Goal: Task Accomplishment & Management: Complete application form

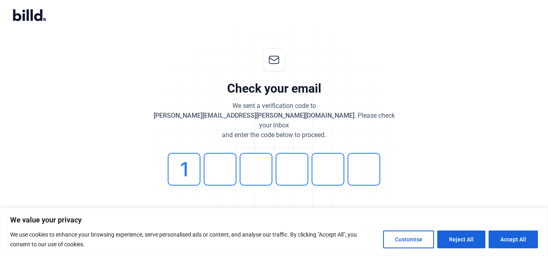
type input "1"
type input "8"
type input "3"
type input "9"
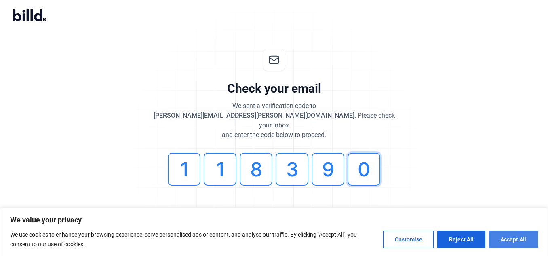
type input "0"
click at [522, 238] on button "Accept All" at bounding box center [513, 239] width 49 height 18
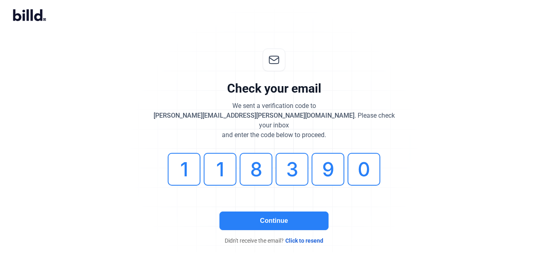
checkbox input "true"
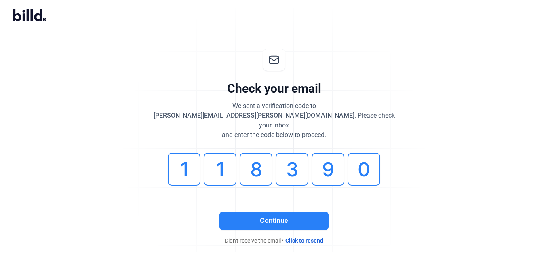
click at [268, 211] on button "Continue" at bounding box center [273, 220] width 109 height 19
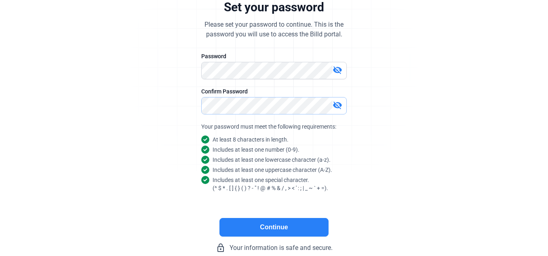
scroll to position [103, 0]
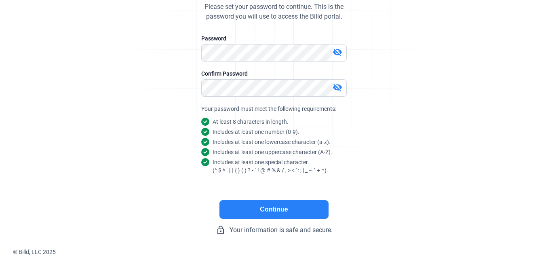
click at [274, 212] on button "Continue" at bounding box center [273, 209] width 109 height 19
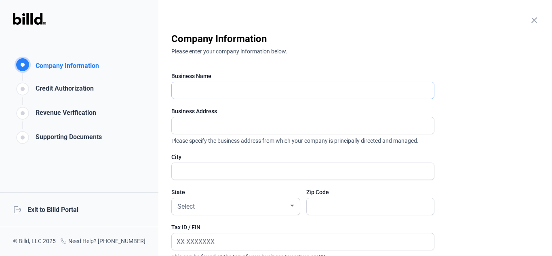
click at [194, 88] on input "text" at bounding box center [298, 90] width 253 height 17
type input "[PERSON_NAME] Underground"
type input "[STREET_ADDRESS]"
type input "[PERSON_NAME][GEOGRAPHIC_DATA]"
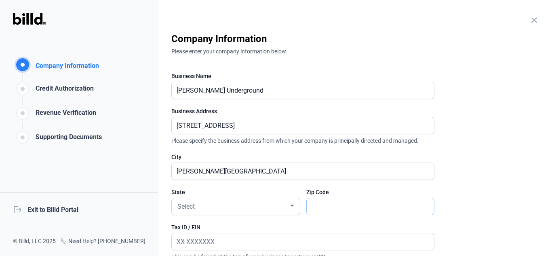
type input "56118"
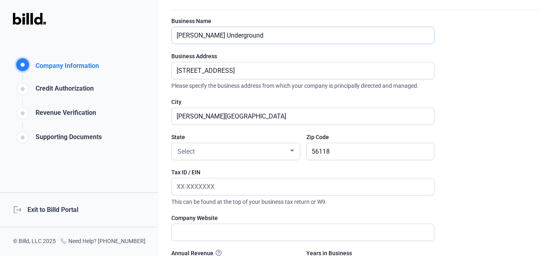
scroll to position [55, 0]
click at [183, 185] on input "text" at bounding box center [298, 186] width 253 height 17
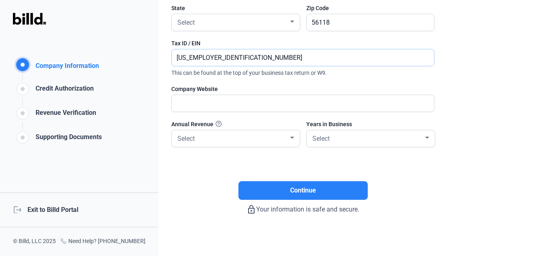
scroll to position [185, 0]
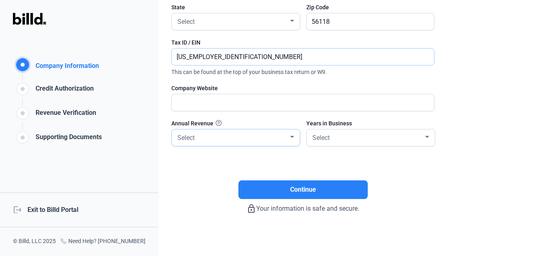
type input "[US_EMPLOYER_IDENTIFICATION_NUMBER]"
click at [293, 137] on div at bounding box center [292, 137] width 4 height 2
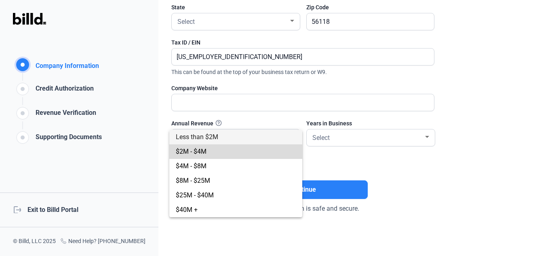
click at [204, 152] on span "$2M - $4M" at bounding box center [191, 151] width 31 height 8
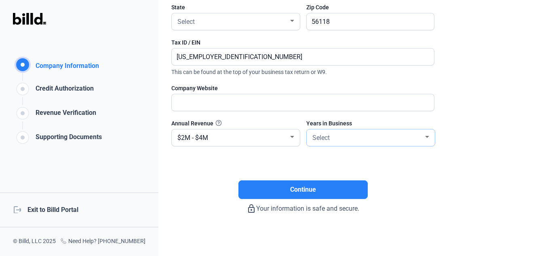
click at [428, 137] on div at bounding box center [427, 137] width 4 height 2
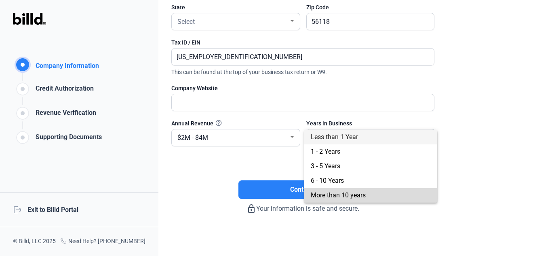
click at [357, 196] on span "More than 10 years" at bounding box center [338, 195] width 55 height 8
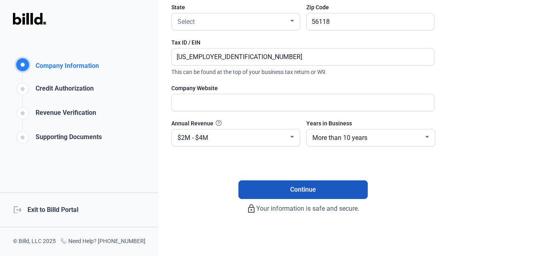
click at [302, 191] on span "Continue" at bounding box center [303, 190] width 26 height 10
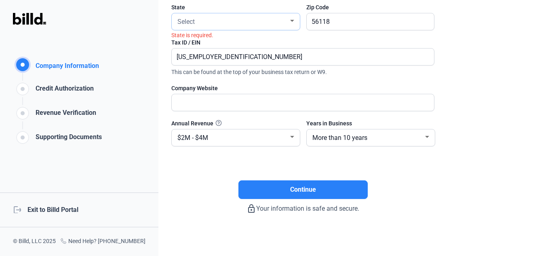
click at [295, 23] on div at bounding box center [292, 21] width 7 height 6
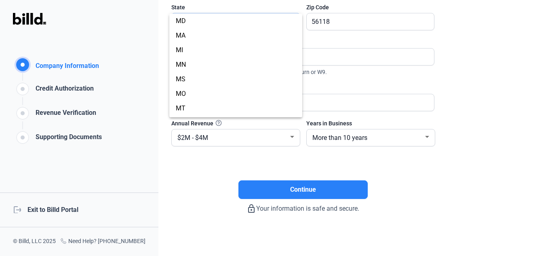
scroll to position [293, 0]
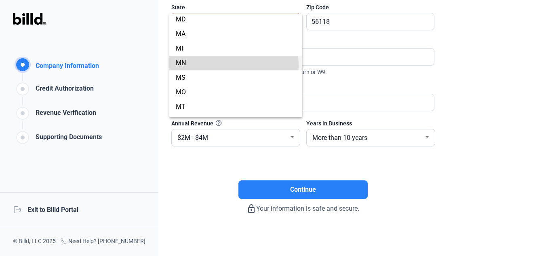
click at [187, 66] on span "MN" at bounding box center [236, 63] width 120 height 15
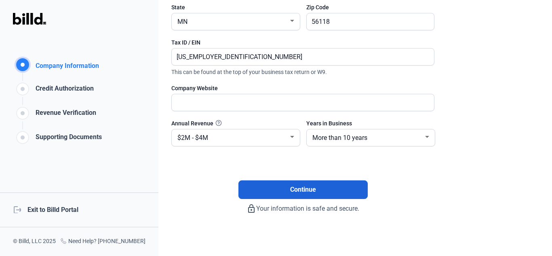
click at [300, 193] on span "Continue" at bounding box center [303, 190] width 26 height 10
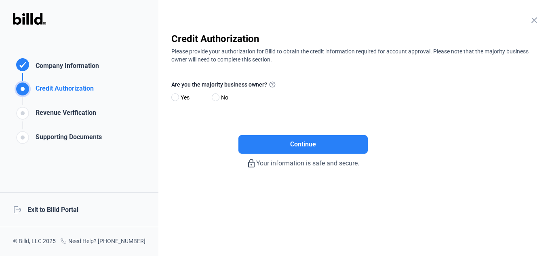
scroll to position [0, 0]
click at [175, 98] on span at bounding box center [175, 97] width 8 height 8
click at [175, 98] on input "Yes" at bounding box center [174, 98] width 6 height 6
radio input "true"
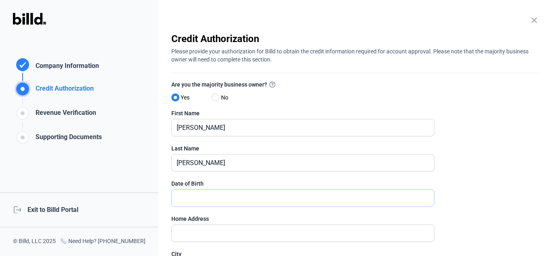
click at [189, 200] on input "text" at bounding box center [303, 198] width 262 height 17
type input "[STREET_ADDRESS]"
type input "[PERSON_NAME][GEOGRAPHIC_DATA]"
type input "56118"
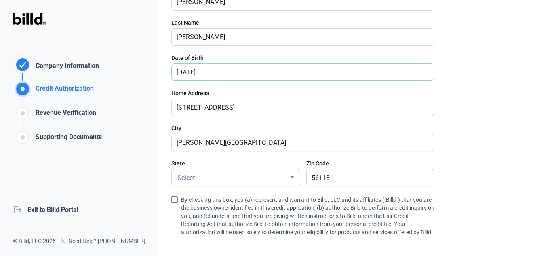
scroll to position [129, 0]
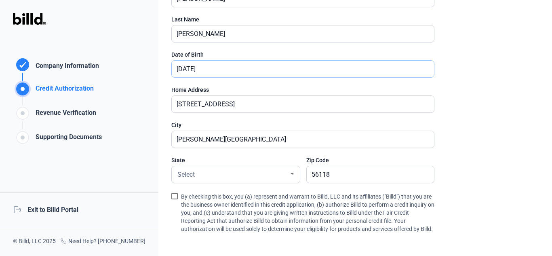
type input "[DATE]"
click at [177, 196] on span at bounding box center [174, 196] width 6 height 6
click at [0, 0] on input "By checking this box, you (a) represent and warrant to Billd, LLC and its affil…" at bounding box center [0, 0] width 0 height 0
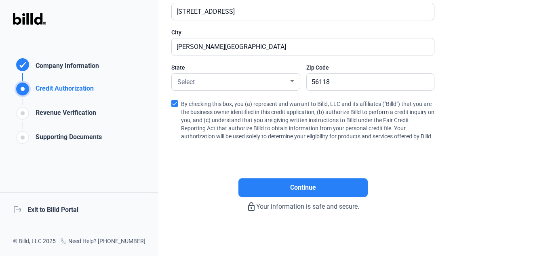
scroll to position [230, 0]
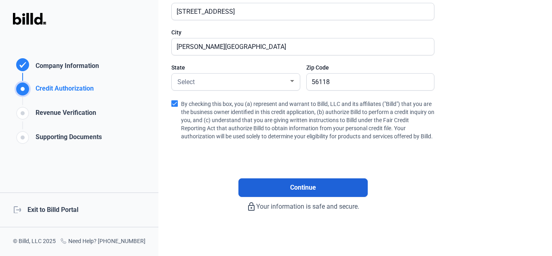
click at [313, 187] on span "Continue" at bounding box center [303, 188] width 26 height 10
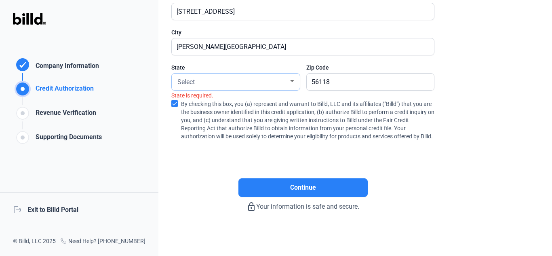
click at [201, 76] on div "Select" at bounding box center [232, 81] width 113 height 11
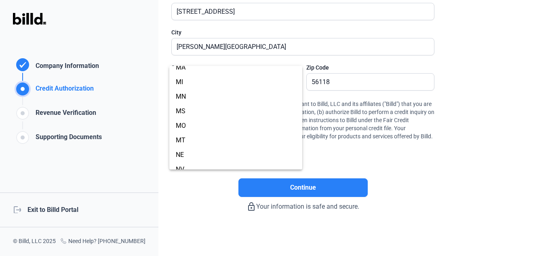
scroll to position [313, 0]
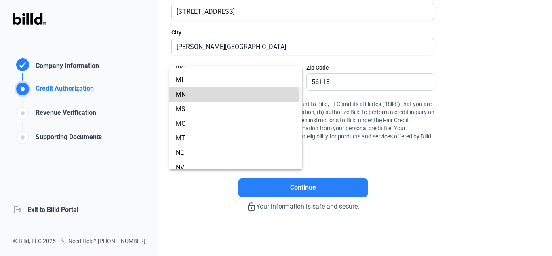
click at [190, 96] on span "MN" at bounding box center [236, 94] width 120 height 15
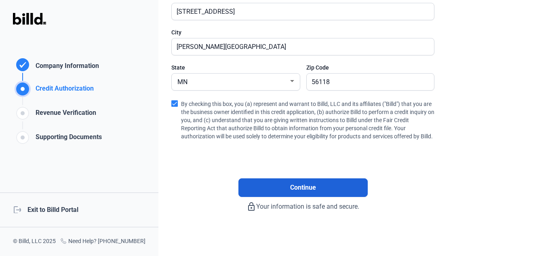
click at [301, 185] on span "Continue" at bounding box center [303, 188] width 26 height 10
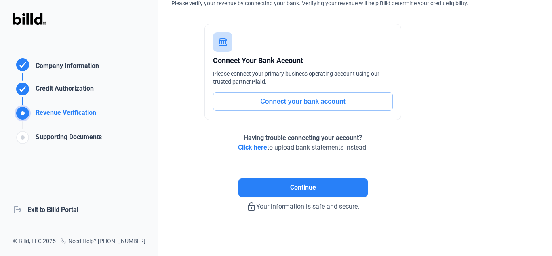
scroll to position [48, 0]
click at [256, 150] on span "Click here" at bounding box center [252, 147] width 29 height 8
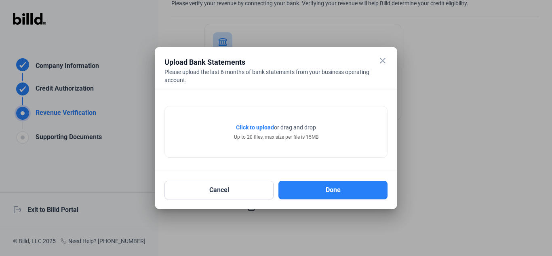
click at [256, 150] on div "Click to upload Tap to upload or drag and drop Up to 20 files, max size per fil…" at bounding box center [276, 131] width 222 height 51
click at [252, 126] on span "Click to upload" at bounding box center [255, 127] width 38 height 6
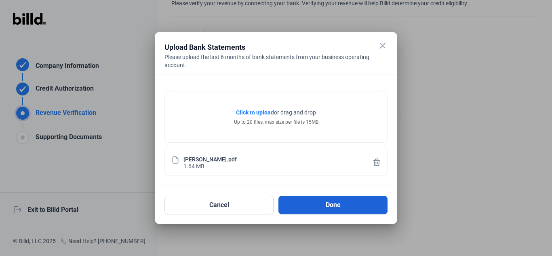
click at [334, 204] on button "Done" at bounding box center [332, 205] width 109 height 19
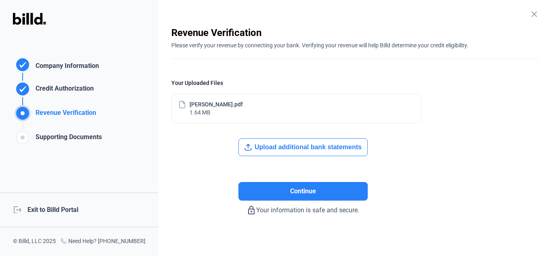
scroll to position [10, 0]
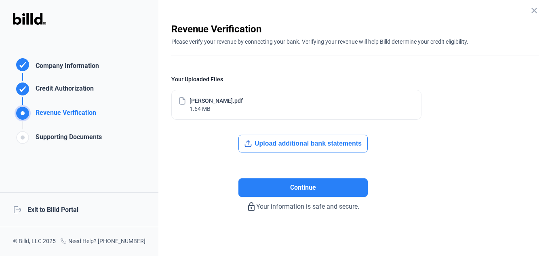
click at [304, 145] on button "Upload additional bank statements" at bounding box center [302, 144] width 129 height 18
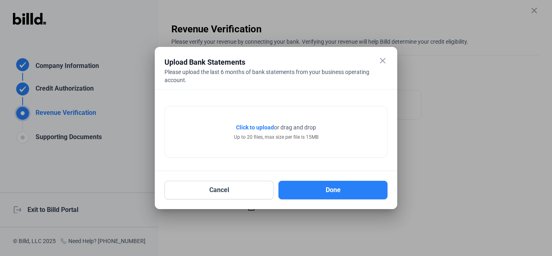
click at [244, 126] on span "Click to upload" at bounding box center [255, 127] width 38 height 6
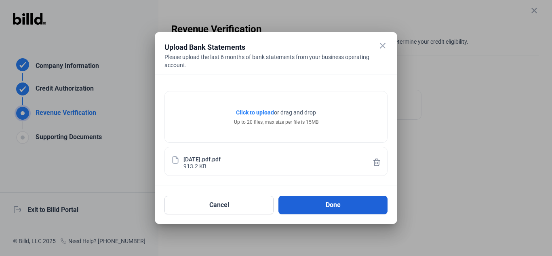
click at [331, 207] on button "Done" at bounding box center [332, 205] width 109 height 19
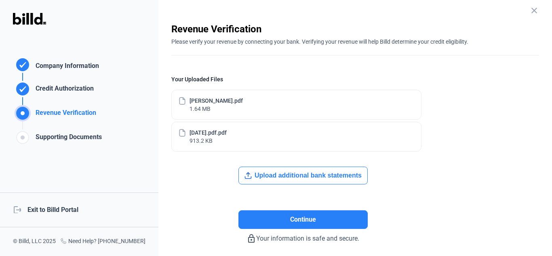
click at [302, 178] on button "Upload additional bank statements" at bounding box center [302, 175] width 129 height 18
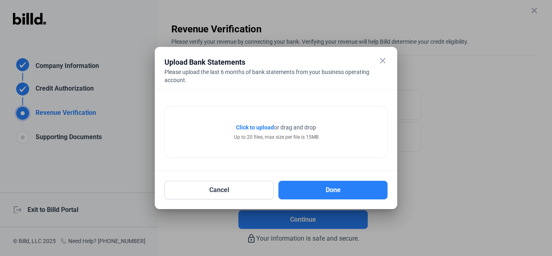
click at [256, 127] on span "Click to upload" at bounding box center [255, 127] width 38 height 6
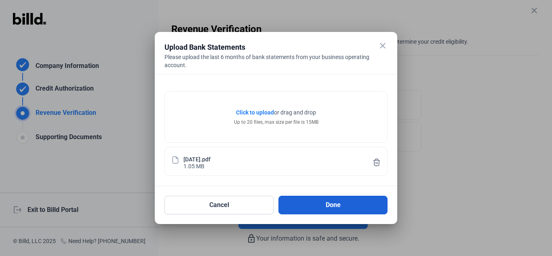
click at [330, 206] on button "Done" at bounding box center [332, 205] width 109 height 19
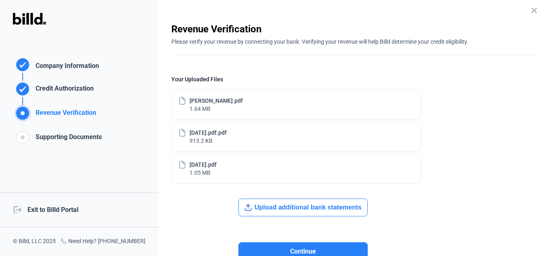
click at [324, 207] on button "Upload additional bank statements" at bounding box center [302, 207] width 129 height 18
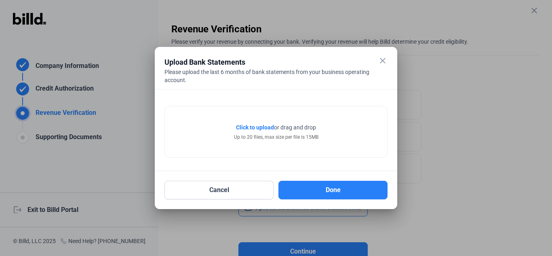
click at [259, 127] on span "Click to upload" at bounding box center [255, 127] width 38 height 6
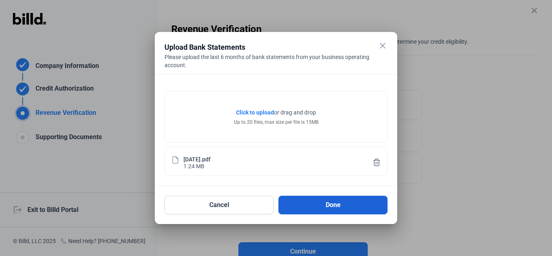
click at [334, 202] on button "Done" at bounding box center [332, 205] width 109 height 19
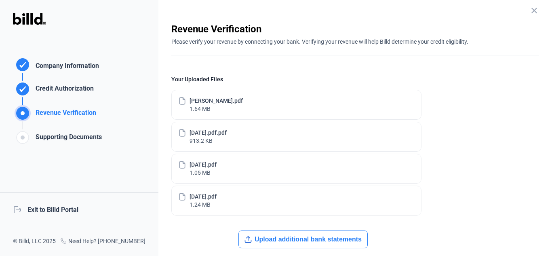
click at [304, 239] on button "Upload additional bank statements" at bounding box center [302, 239] width 129 height 18
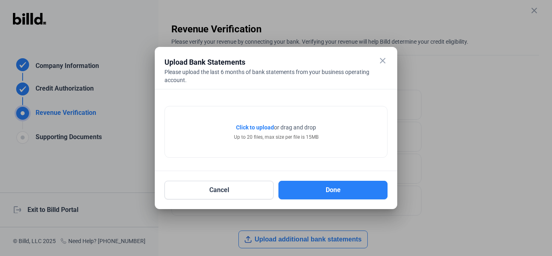
click at [259, 127] on span "Click to upload" at bounding box center [255, 127] width 38 height 6
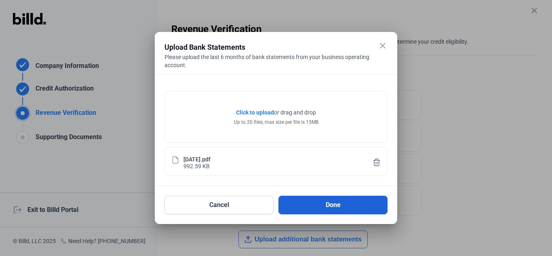
click at [328, 203] on button "Done" at bounding box center [332, 205] width 109 height 19
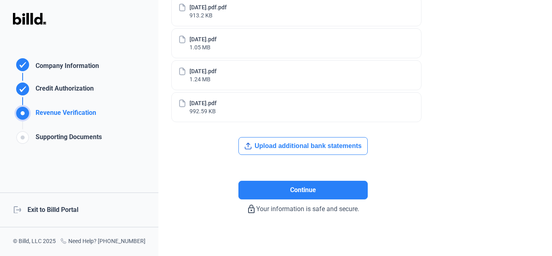
scroll to position [137, 0]
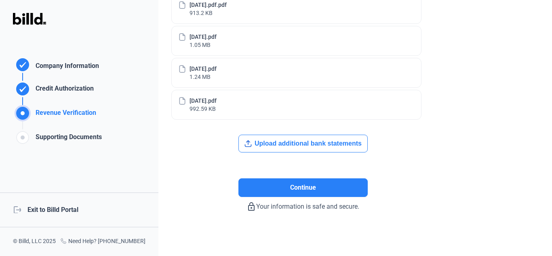
click at [289, 143] on button "Upload additional bank statements" at bounding box center [302, 144] width 129 height 18
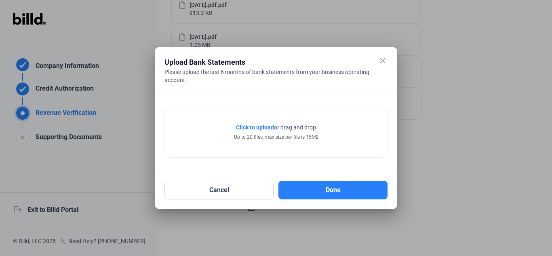
click at [249, 125] on span "Click to upload" at bounding box center [255, 127] width 38 height 6
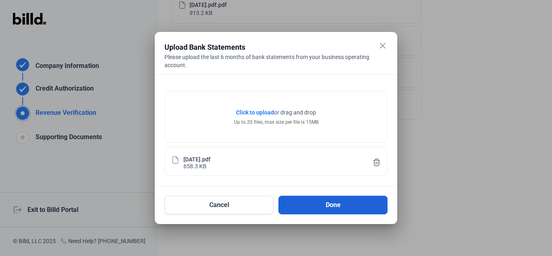
click at [333, 204] on button "Done" at bounding box center [332, 205] width 109 height 19
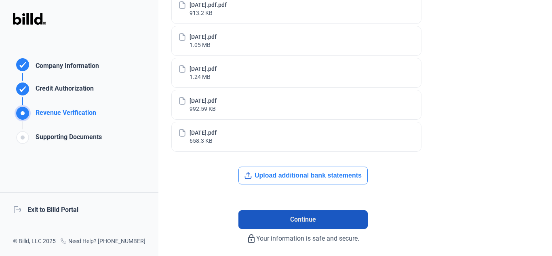
click at [304, 221] on span "Continue" at bounding box center [303, 220] width 26 height 10
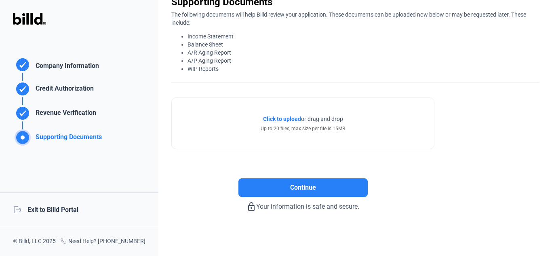
scroll to position [37, 0]
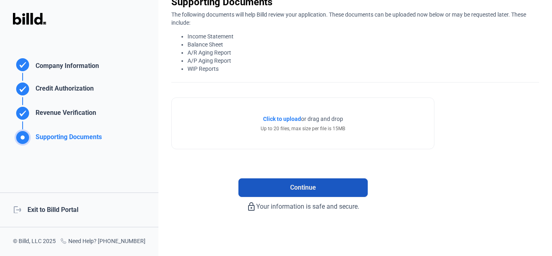
click at [303, 186] on span "Continue" at bounding box center [303, 188] width 26 height 10
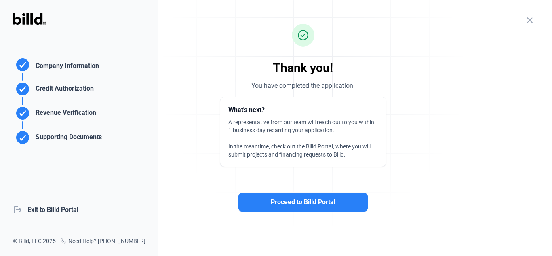
scroll to position [8, 0]
click at [55, 210] on div "logout Exit to Billd Portal" at bounding box center [79, 209] width 158 height 35
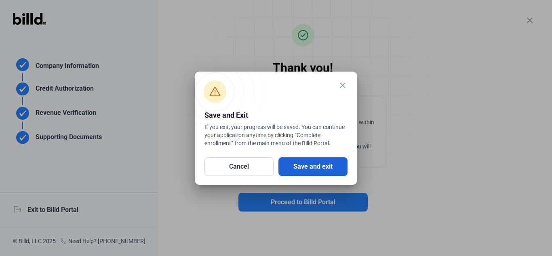
click at [318, 168] on button "Save and exit" at bounding box center [312, 166] width 69 height 19
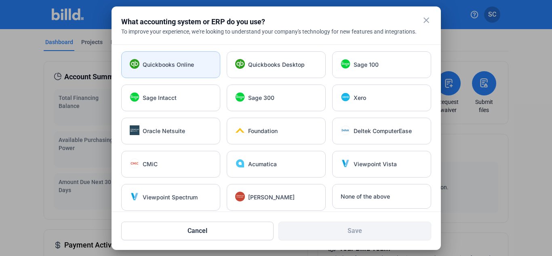
click at [173, 63] on span "Quickbooks Online" at bounding box center [168, 65] width 51 height 8
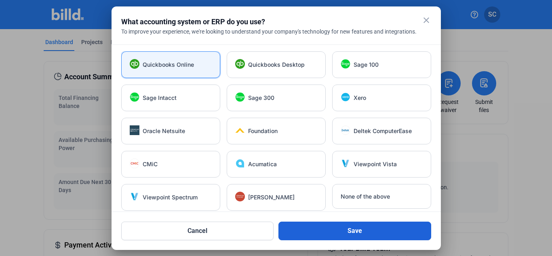
click at [339, 234] on button "Save" at bounding box center [354, 230] width 153 height 19
